Goal: Task Accomplishment & Management: Complete application form

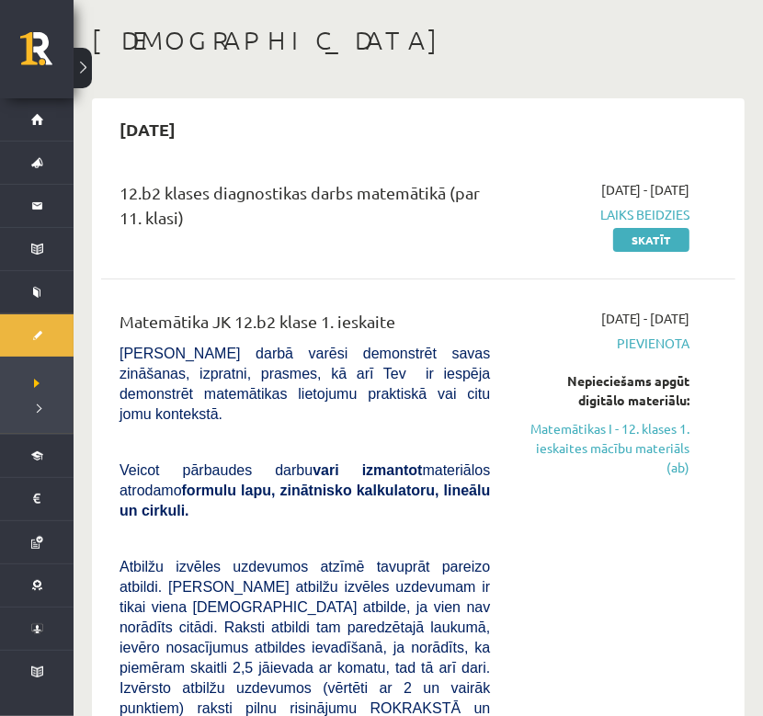
scroll to position [74, 0]
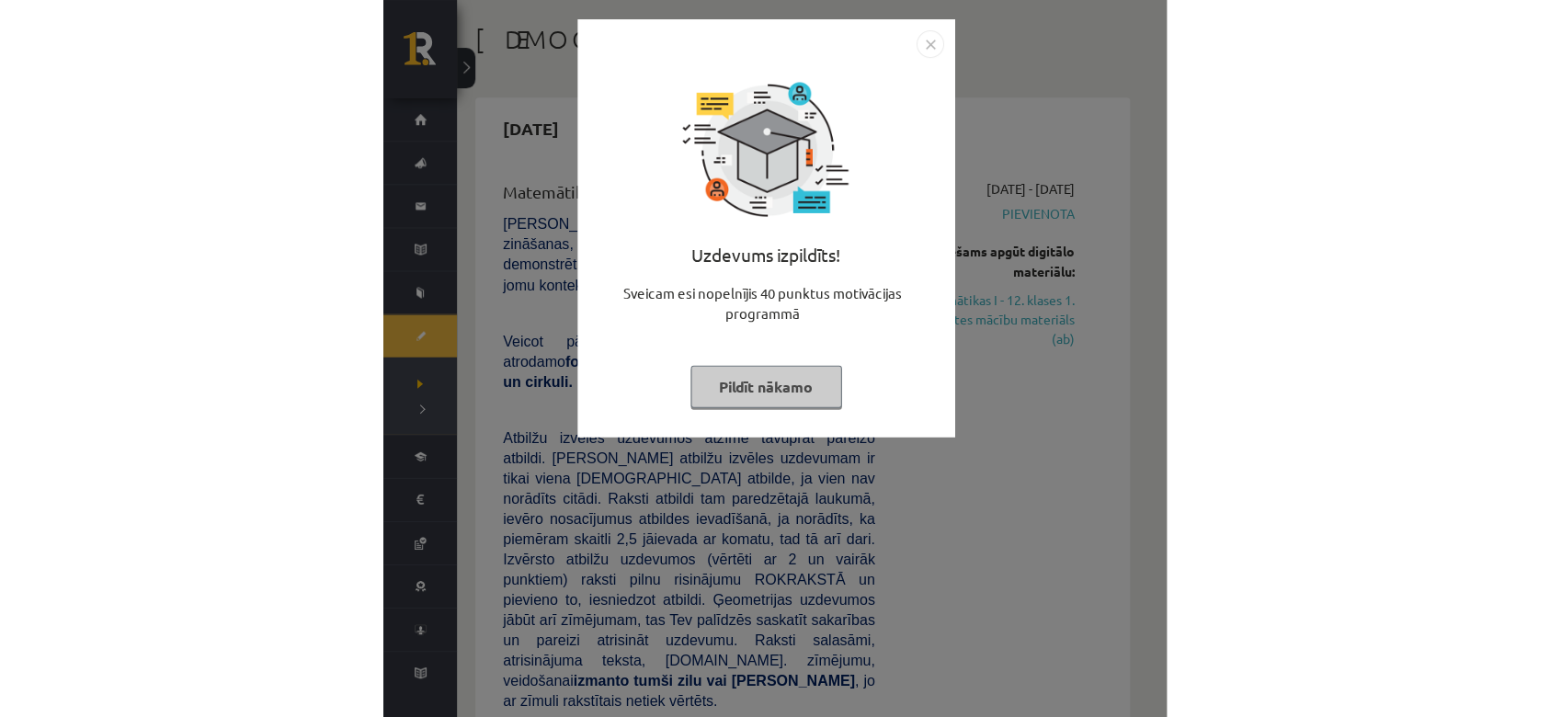
scroll to position [74, 0]
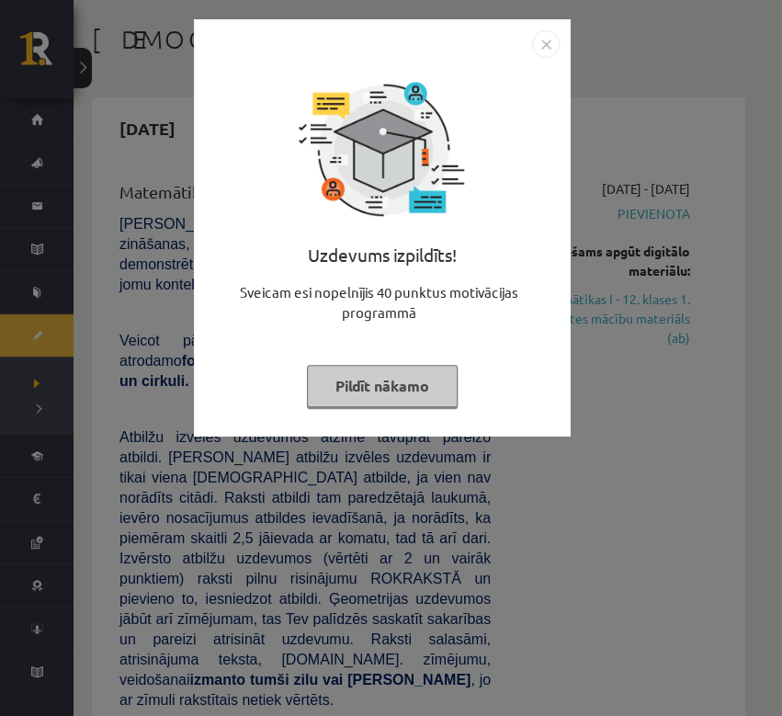
click at [428, 384] on button "Pildīt nākamo" at bounding box center [382, 386] width 151 height 42
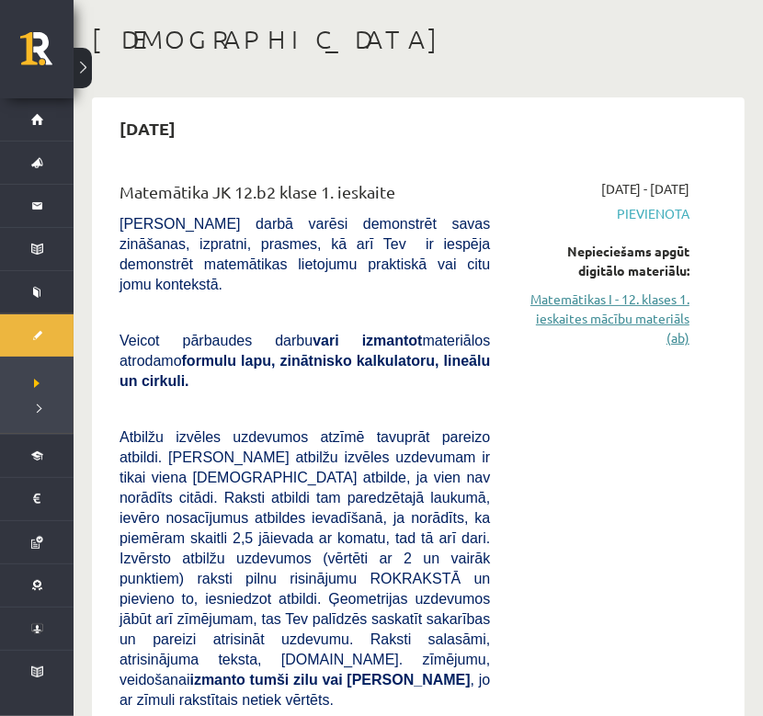
click at [633, 294] on link "Matemātikas I - 12. klases 1. ieskaites mācību materiāls (ab)" at bounding box center [604, 319] width 172 height 58
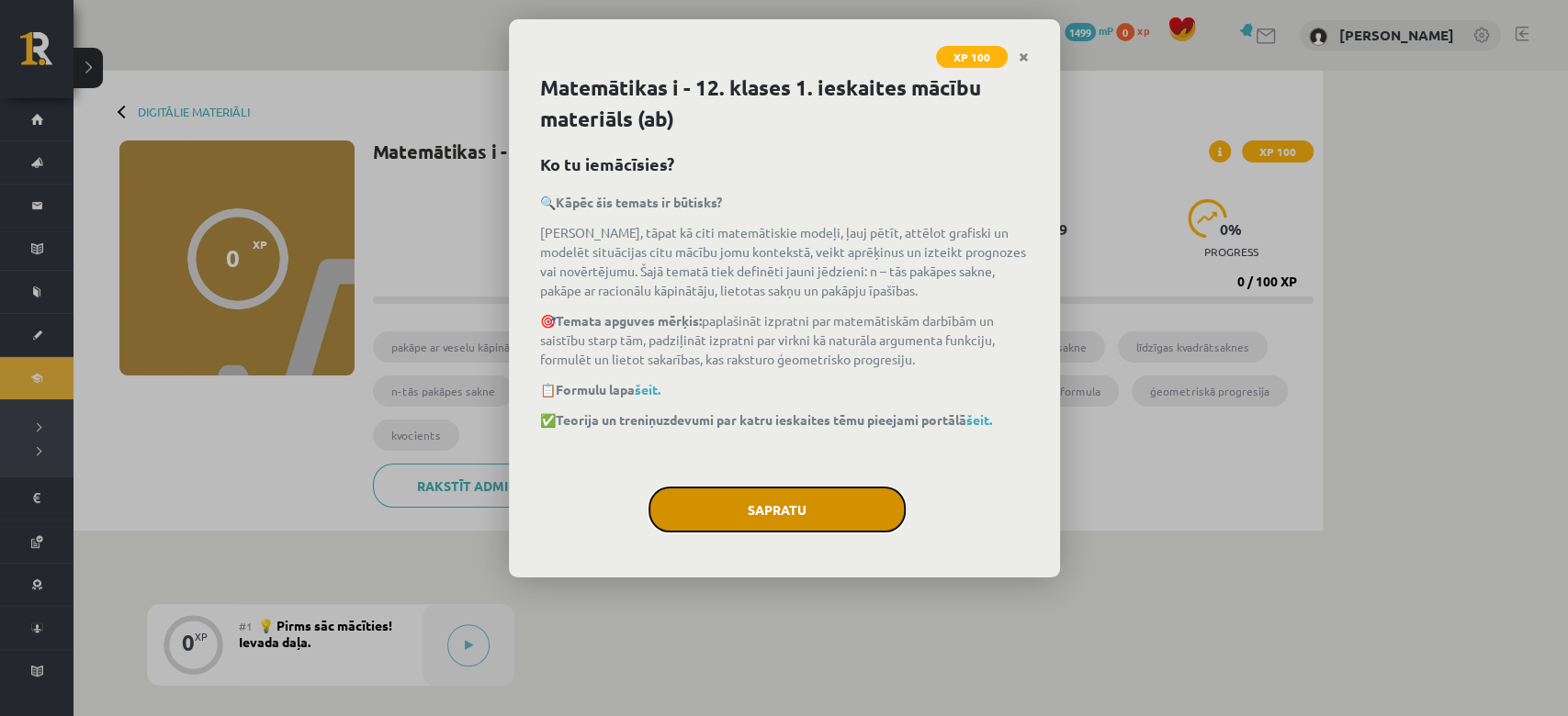
click at [802, 519] on button "Sapratu" at bounding box center [776, 509] width 257 height 46
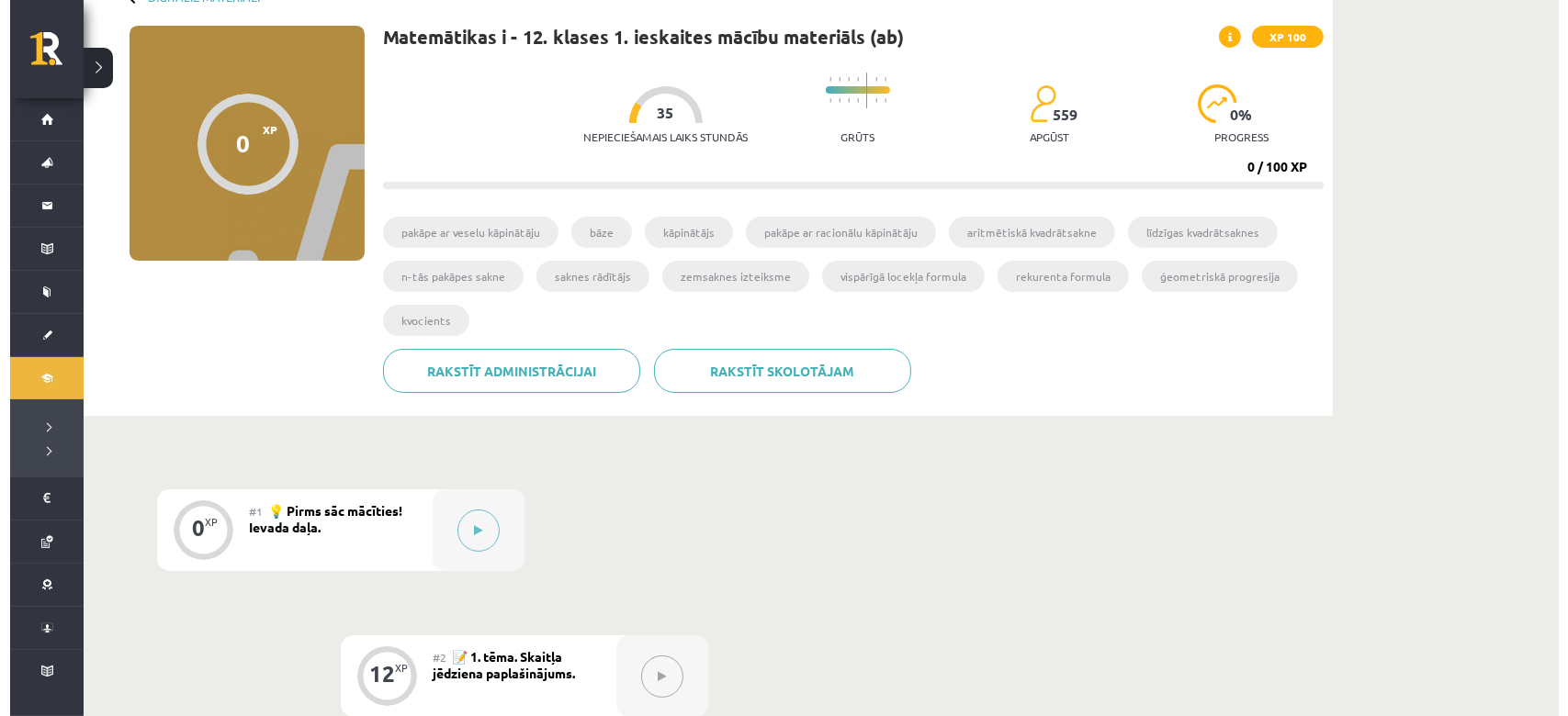
scroll to position [114, 0]
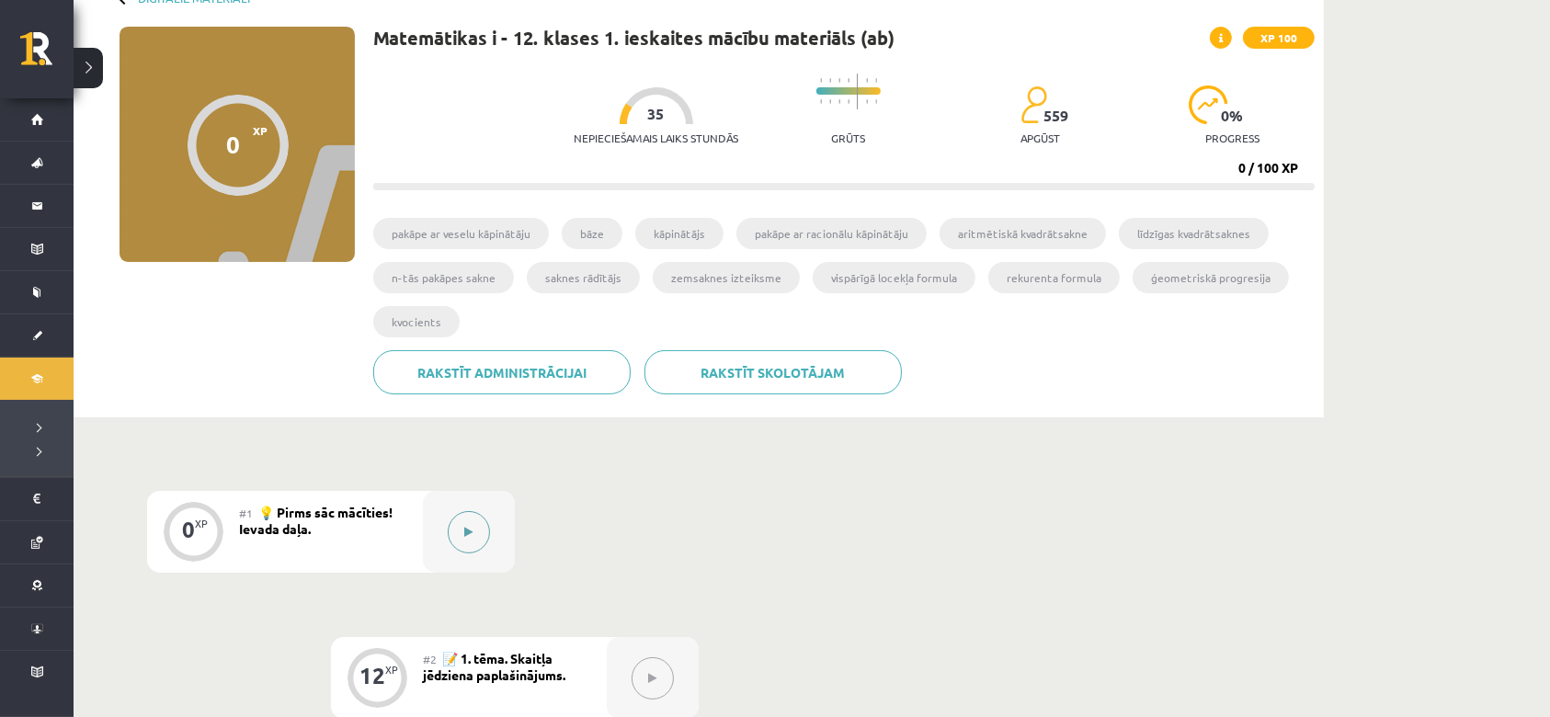
click at [453, 528] on button at bounding box center [469, 532] width 42 height 42
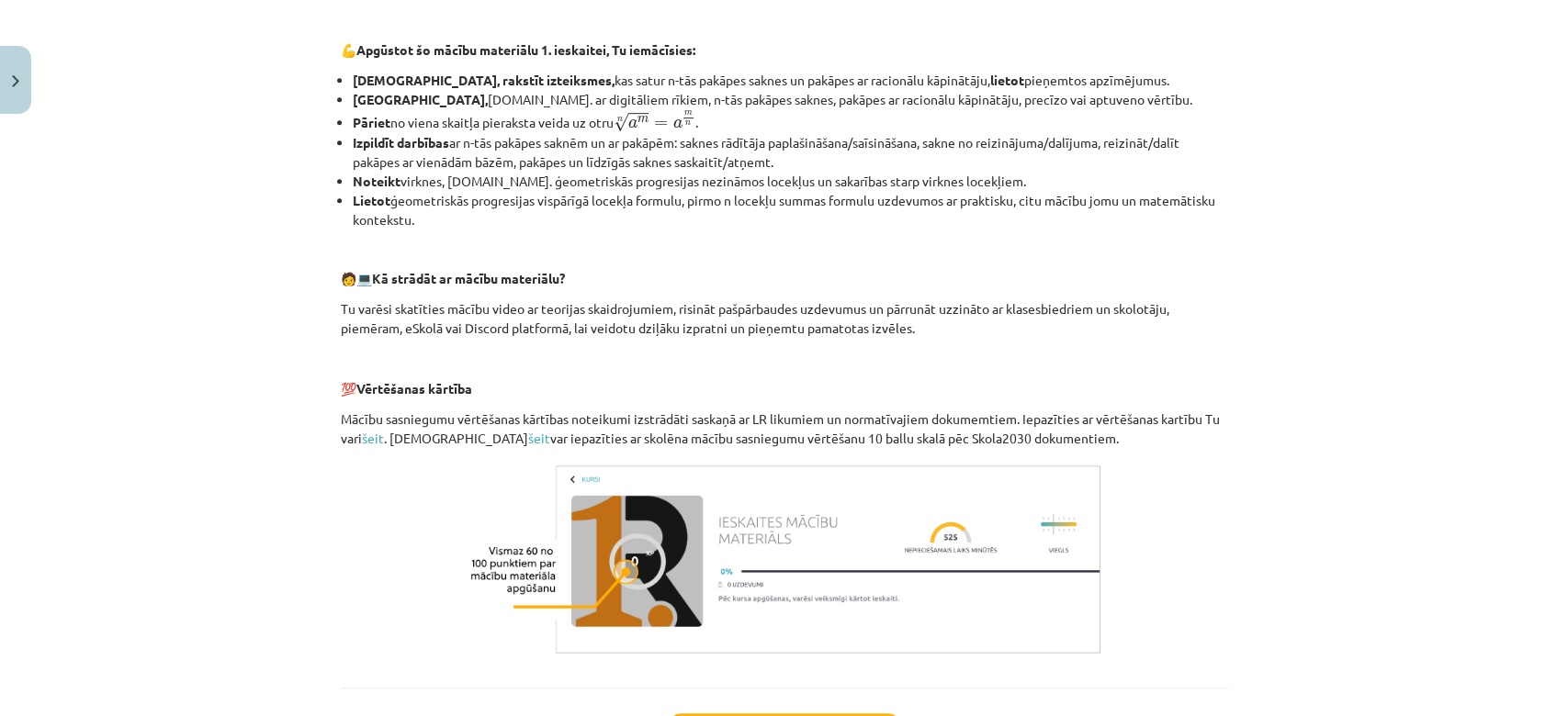
scroll to position [758, 0]
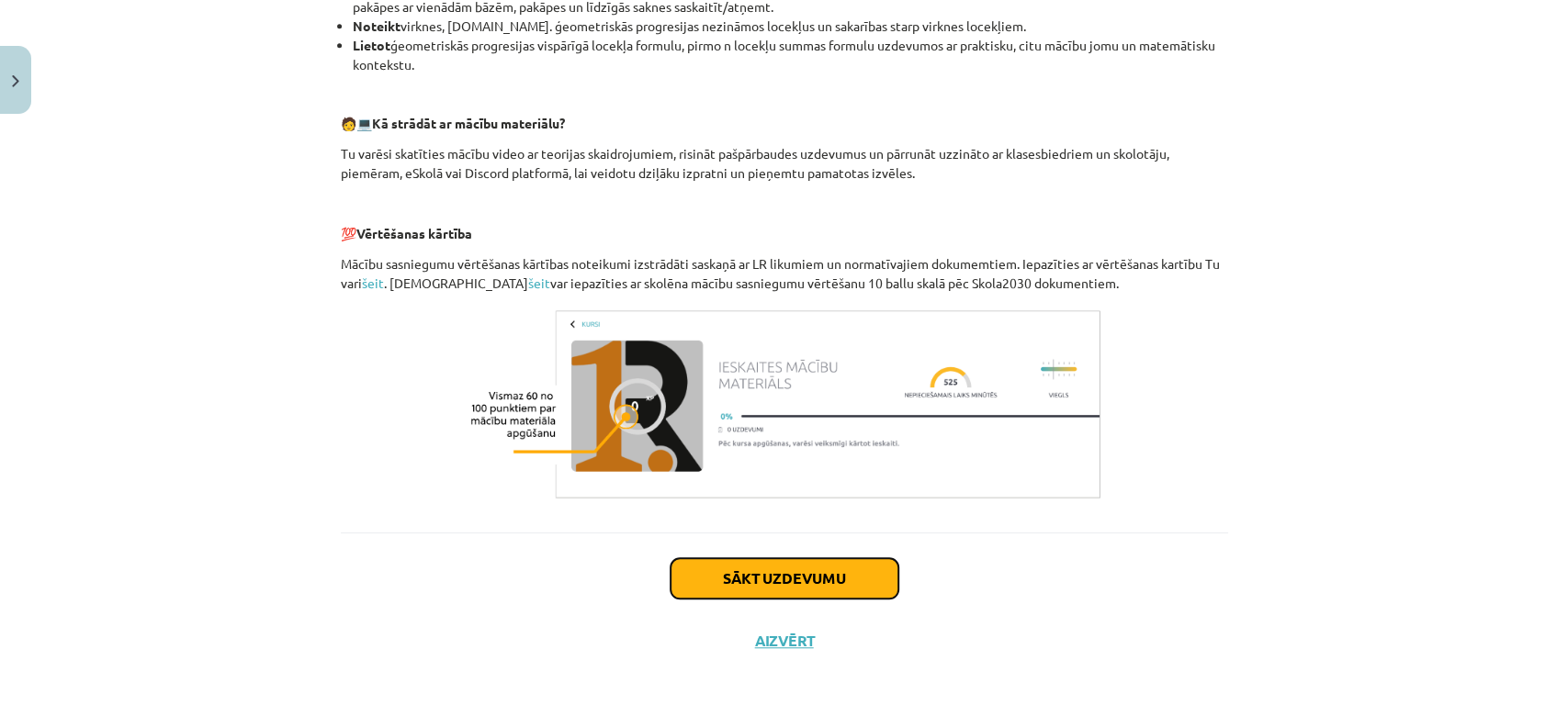
click at [718, 569] on button "Sākt uzdevumu" at bounding box center [784, 578] width 228 height 40
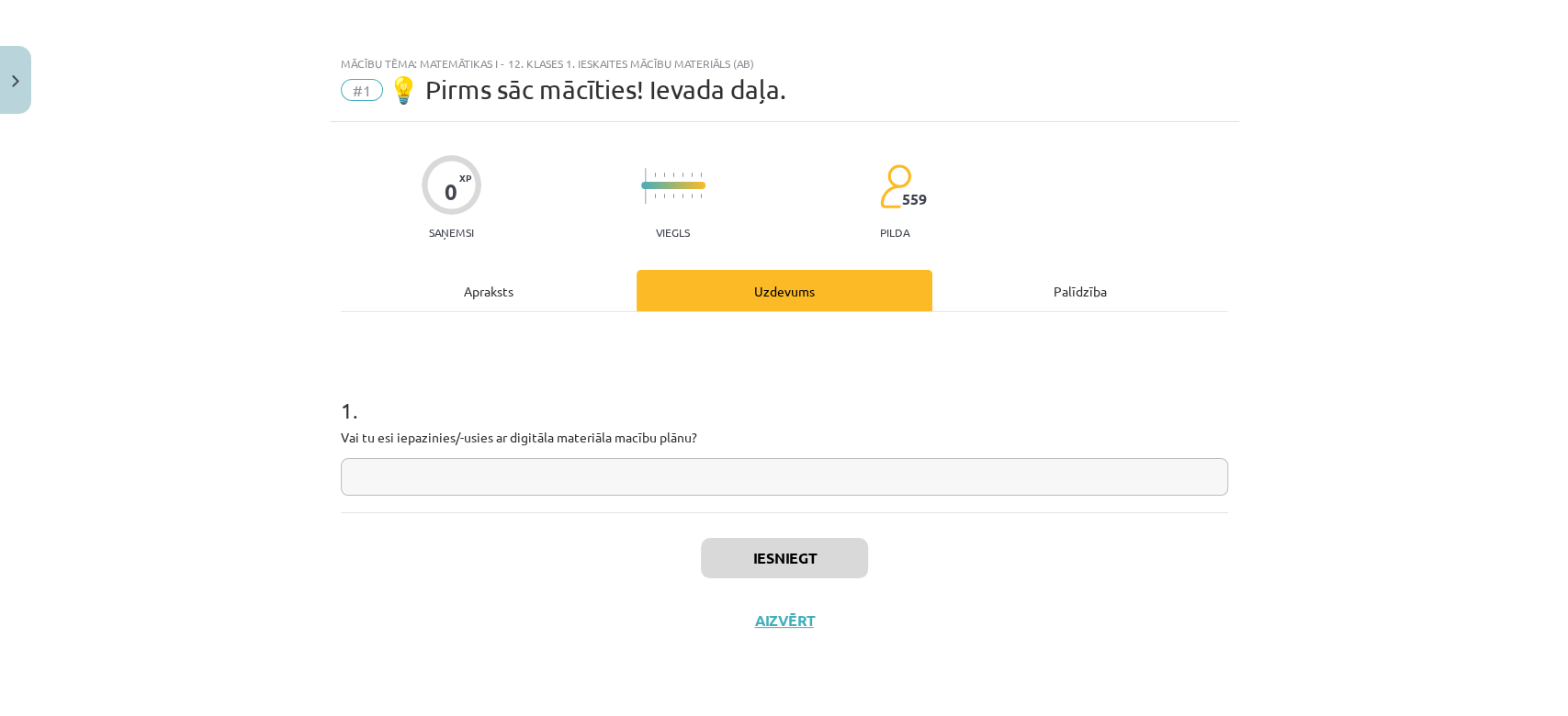
scroll to position [0, 0]
click at [660, 463] on input "text" at bounding box center [784, 477] width 887 height 38
type input "**********"
click at [808, 557] on button "Iesniegt" at bounding box center [784, 558] width 167 height 40
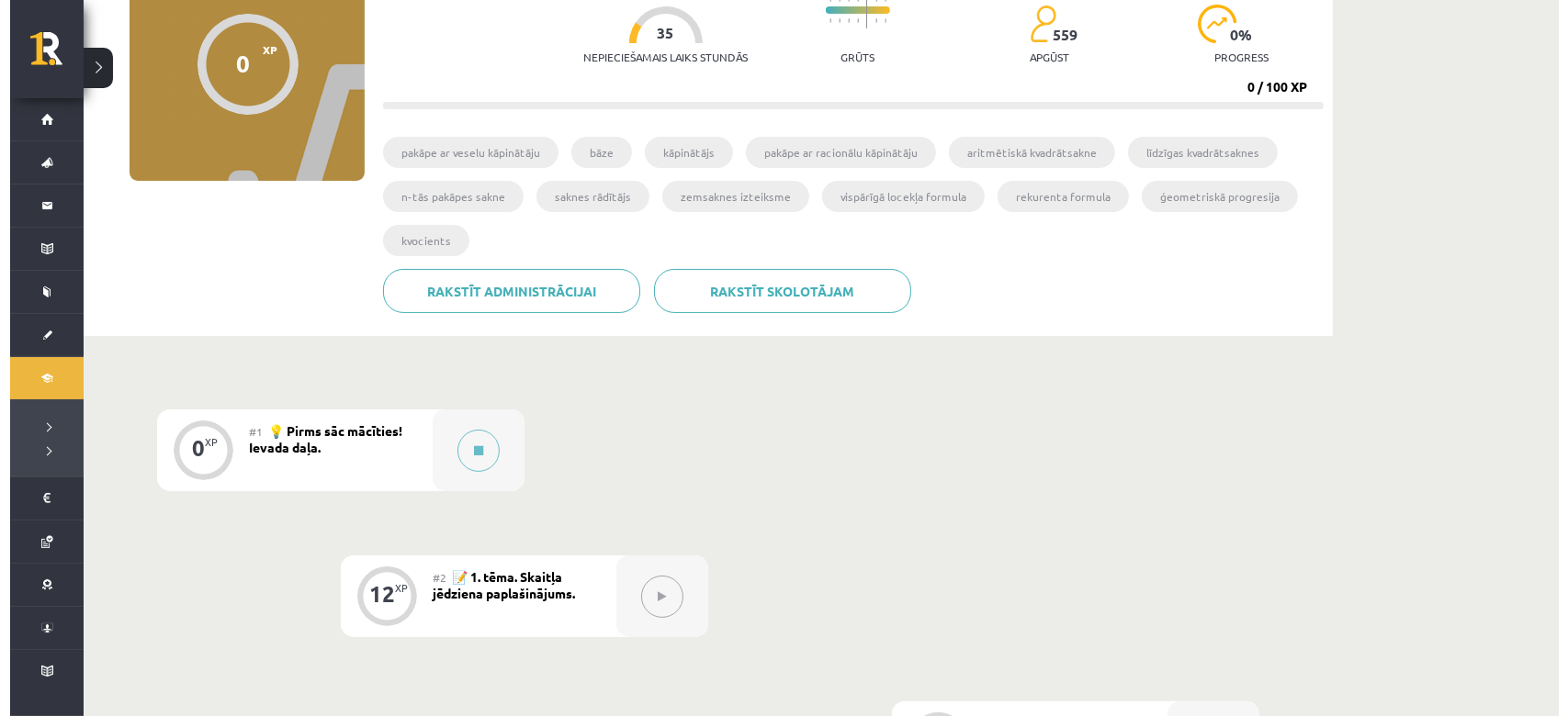
scroll to position [196, 0]
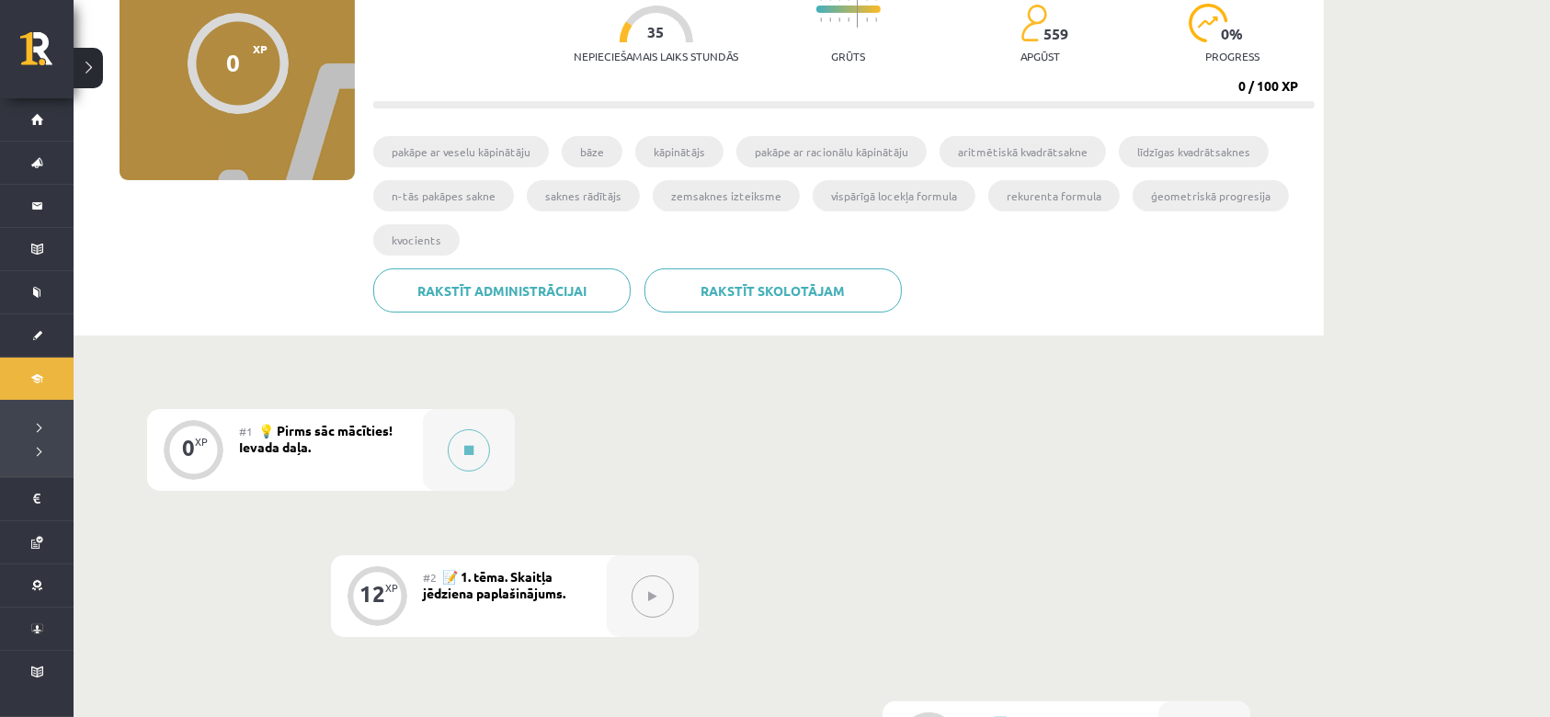
click at [326, 444] on div "#1 💡 Pirms sāc mācīties! Ievada daļa." at bounding box center [331, 450] width 184 height 82
click at [668, 622] on div at bounding box center [653, 596] width 92 height 82
click at [664, 614] on div at bounding box center [653, 596] width 92 height 82
click at [350, 465] on div "#1 💡 Pirms sāc mācīties! Ievada daļa." at bounding box center [331, 450] width 184 height 82
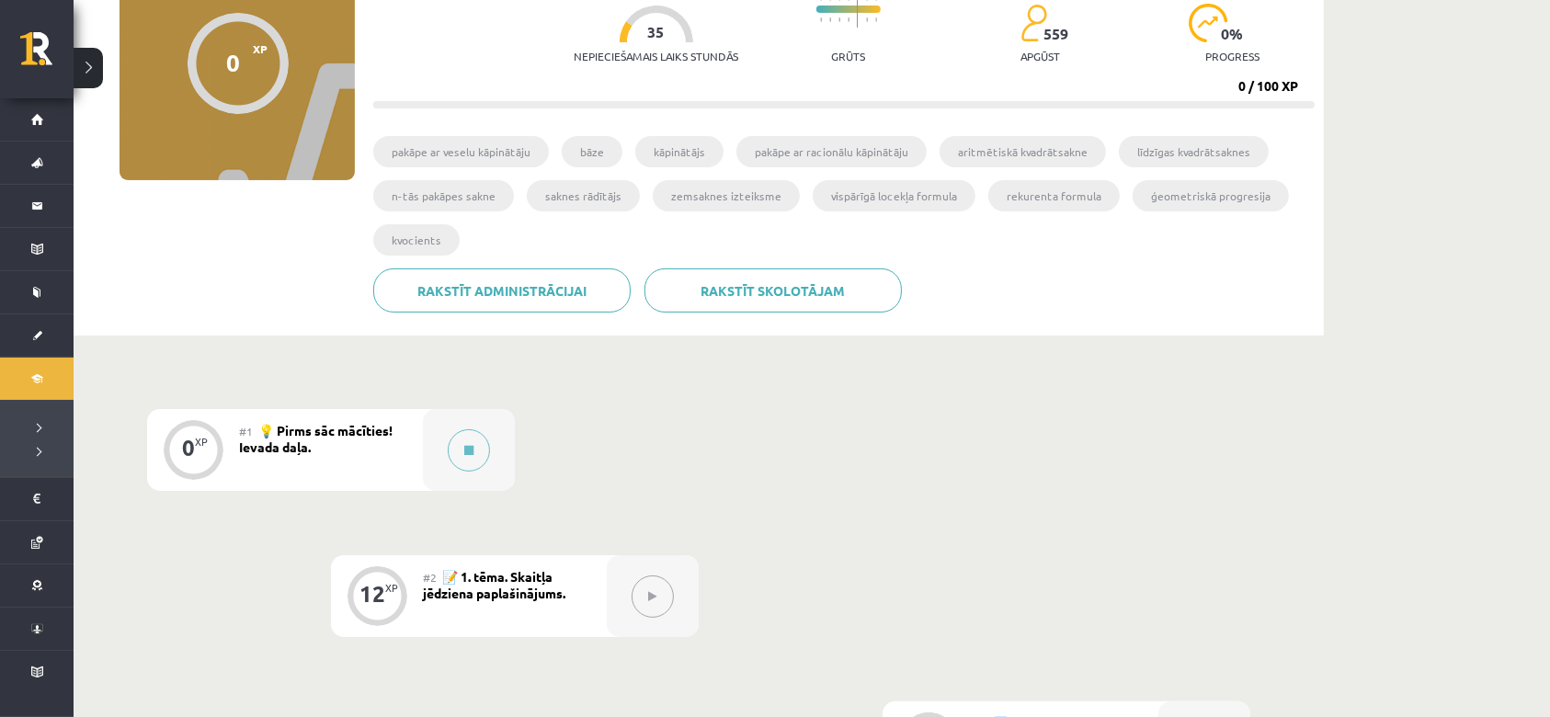
click at [289, 439] on span "💡 Pirms sāc mācīties! Ievada daļa." at bounding box center [316, 438] width 154 height 33
click at [471, 438] on button at bounding box center [469, 450] width 42 height 42
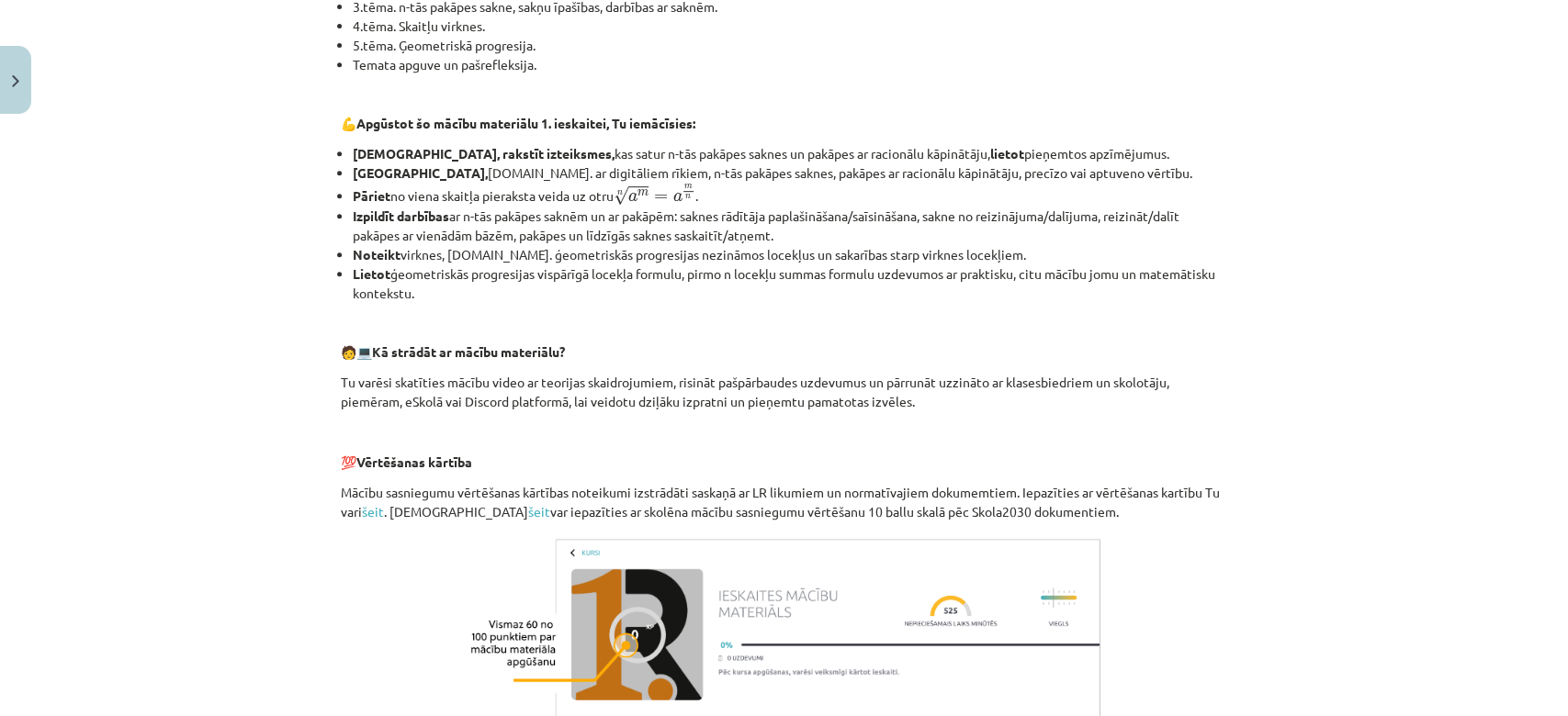
scroll to position [758, 0]
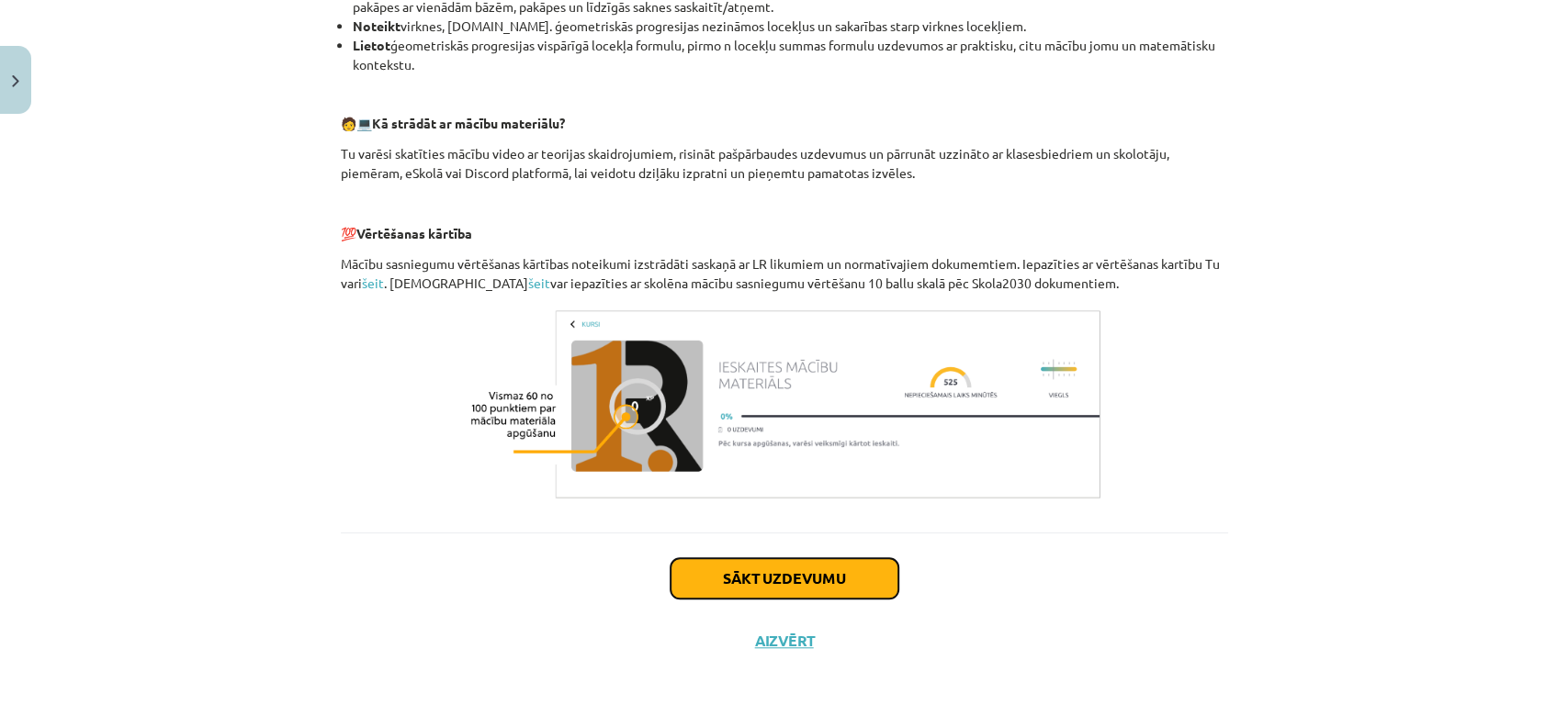
click at [753, 592] on button "Sākt uzdevumu" at bounding box center [784, 578] width 228 height 40
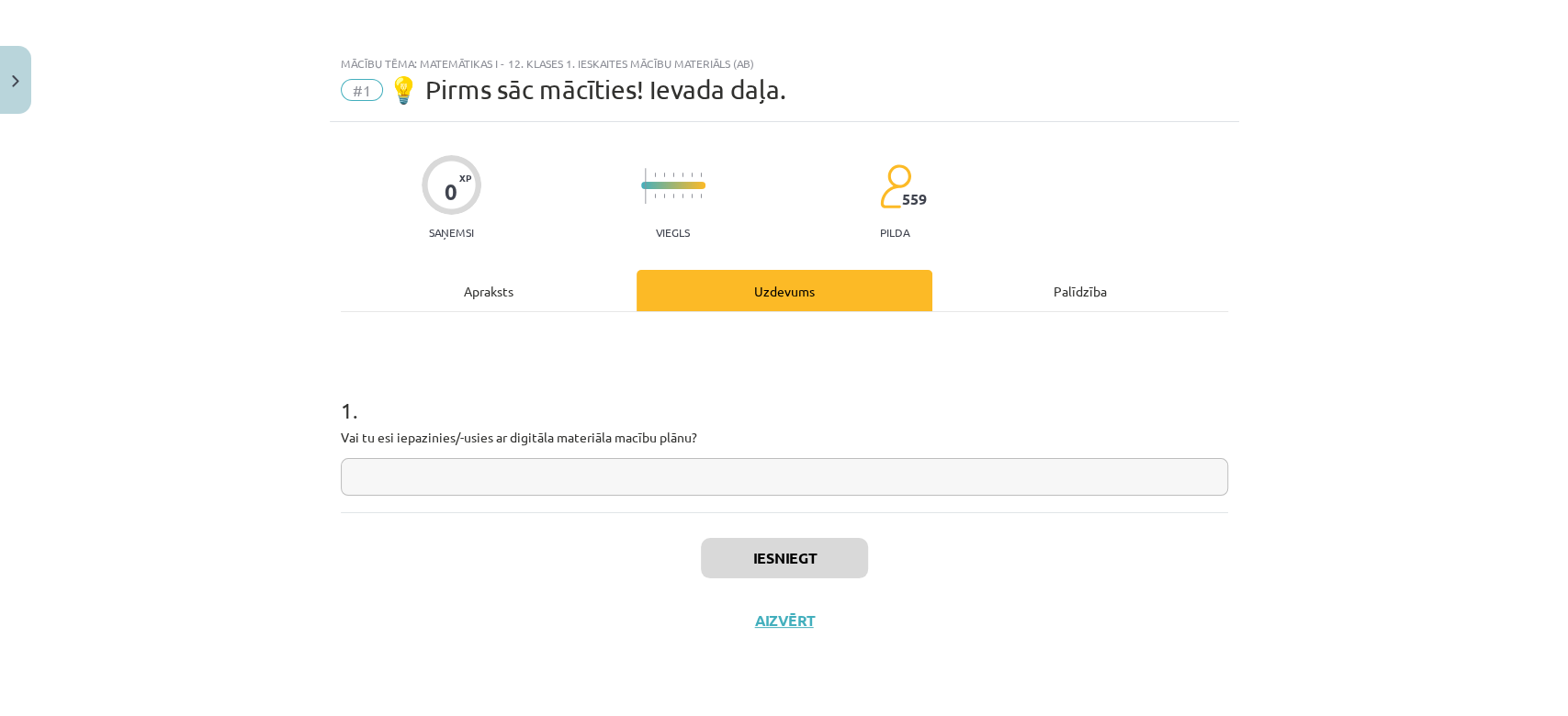
scroll to position [0, 0]
click at [704, 473] on input "text" at bounding box center [784, 477] width 887 height 38
type input "**********"
click at [808, 564] on button "Iesniegt" at bounding box center [784, 558] width 167 height 40
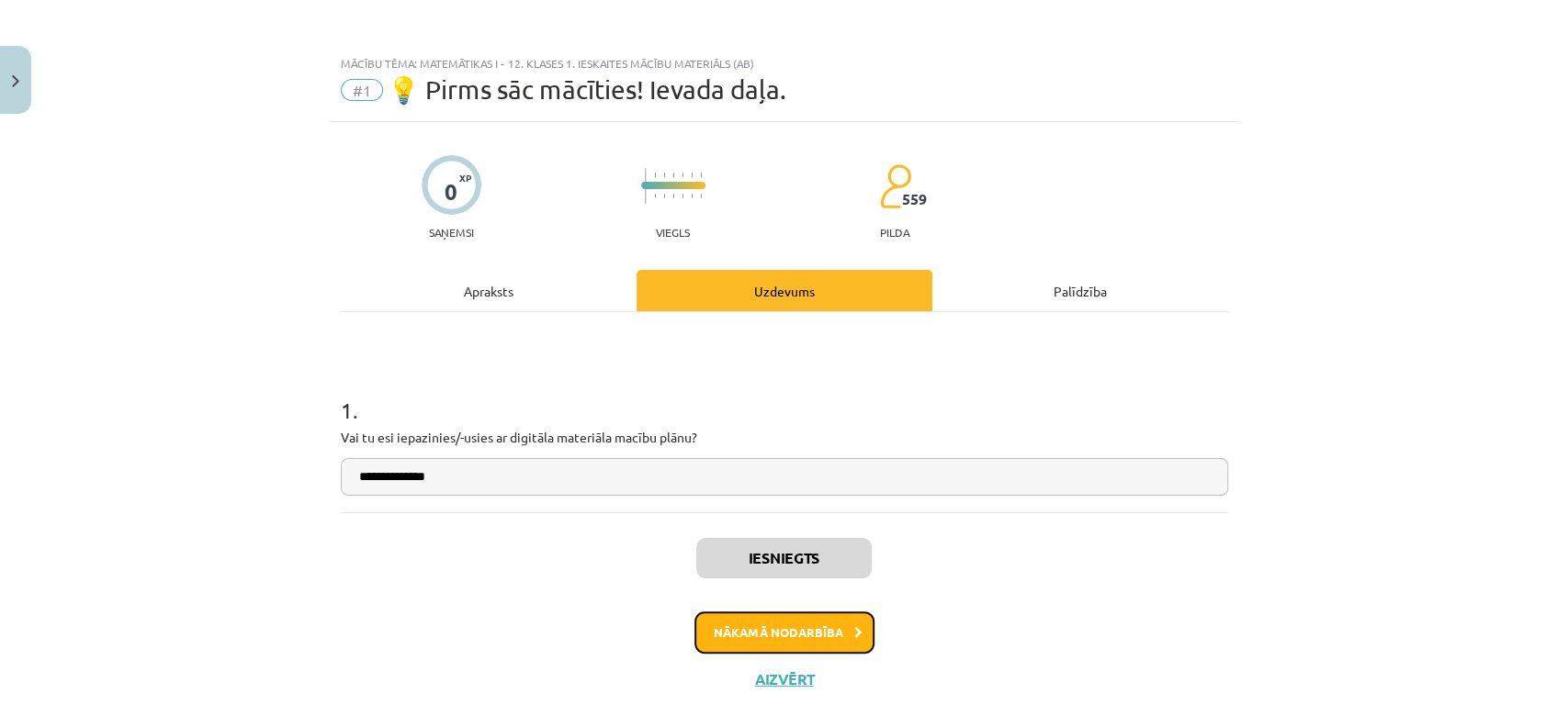
click at [809, 625] on button "Nākamā nodarbība" at bounding box center [784, 632] width 180 height 42
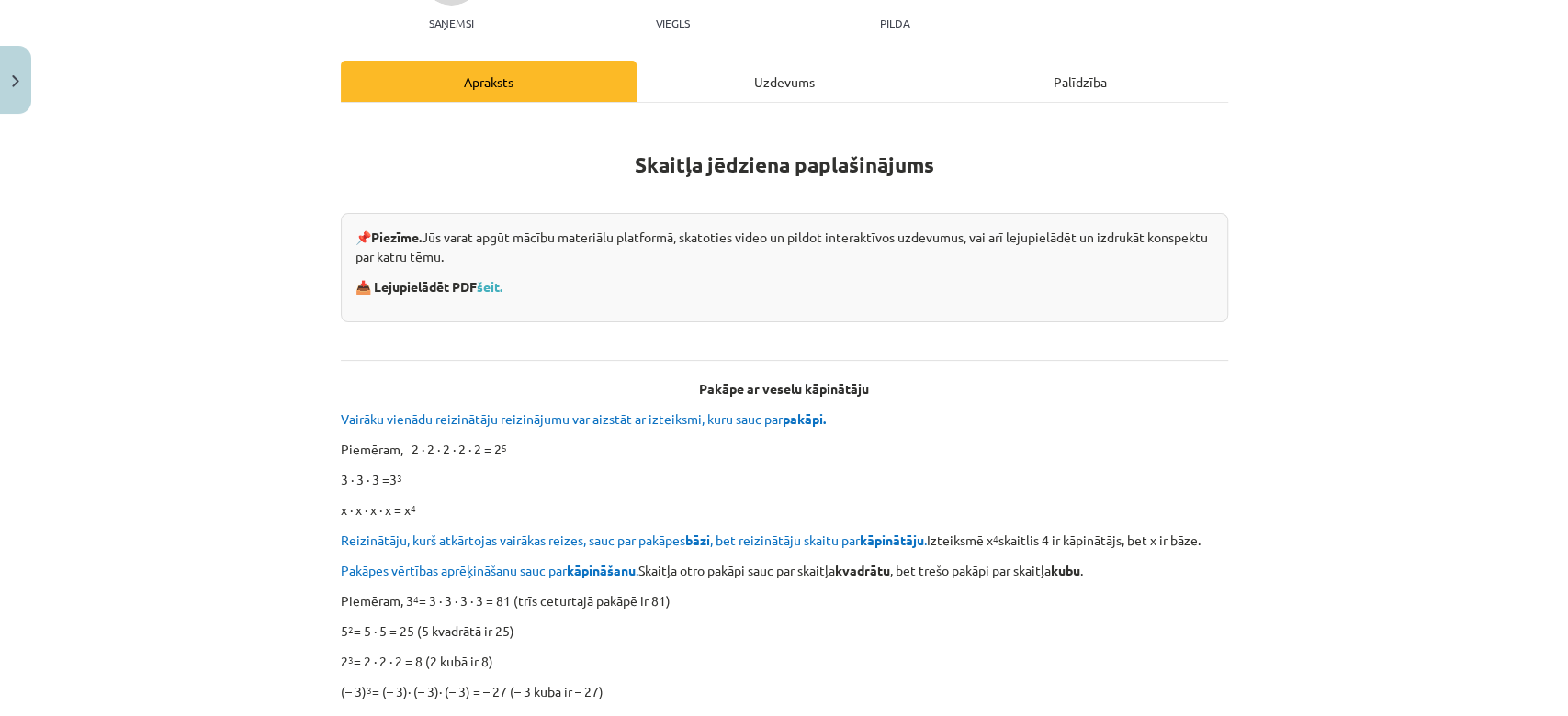
scroll to position [213, 0]
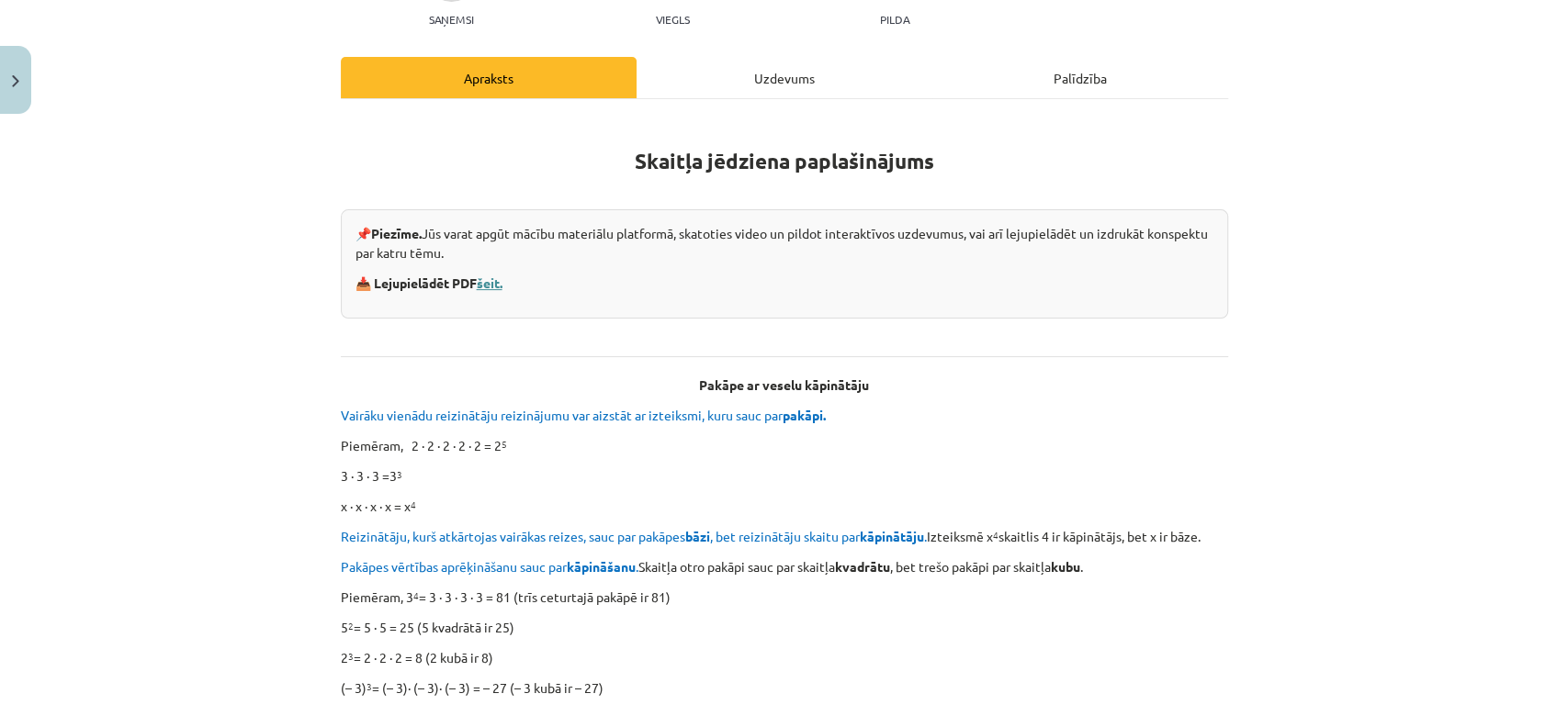
click at [488, 280] on link "šeit." at bounding box center [489, 283] width 26 height 17
